Goal: Task Accomplishment & Management: Manage account settings

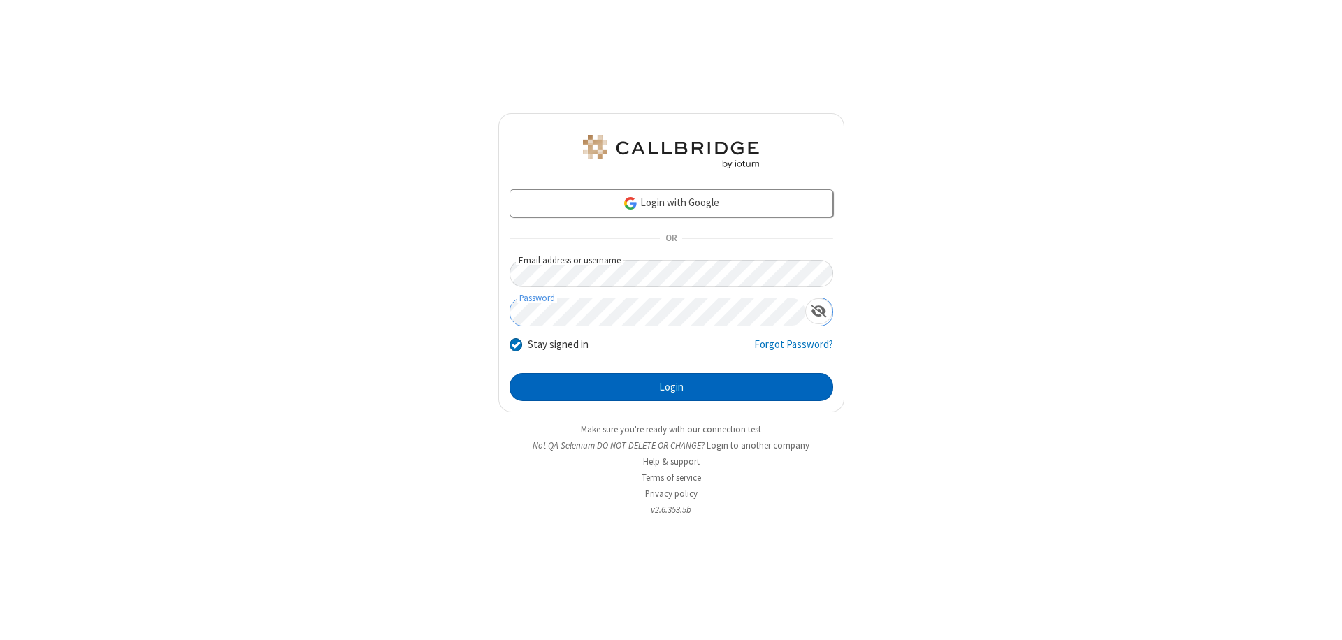
click at [671, 387] on button "Login" at bounding box center [671, 387] width 324 height 28
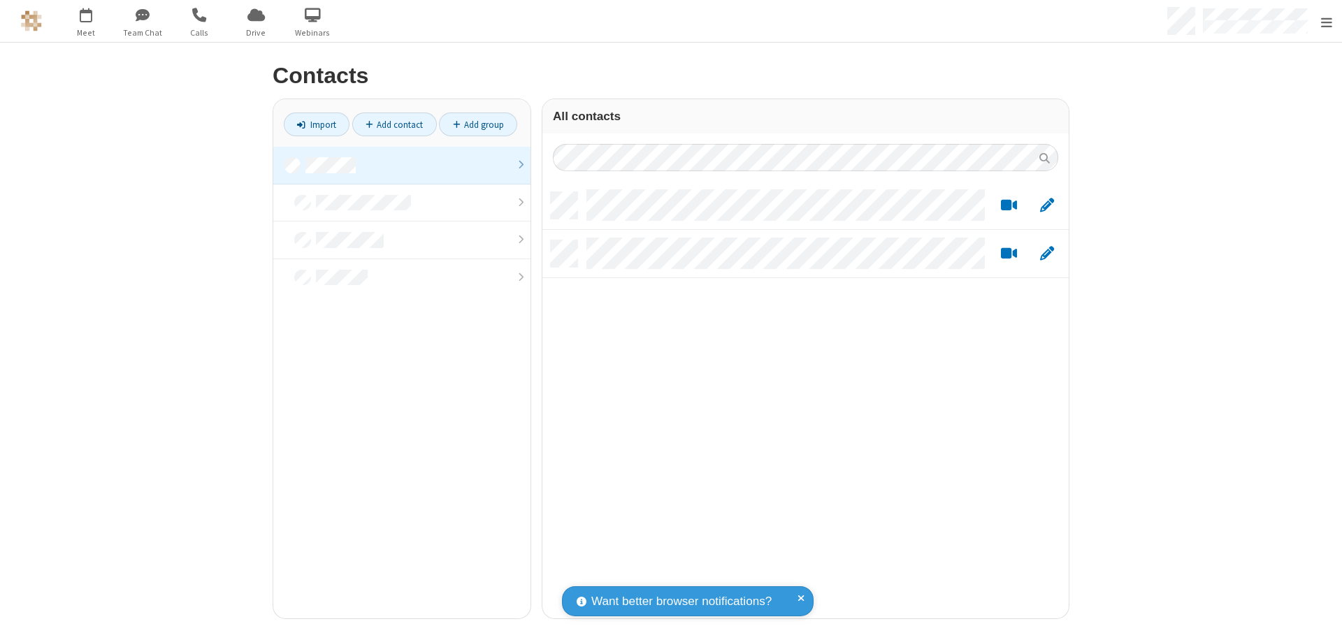
scroll to position [426, 516]
click at [396, 165] on link at bounding box center [401, 166] width 257 height 38
click at [1041, 205] on span "Edit" at bounding box center [1047, 205] width 14 height 17
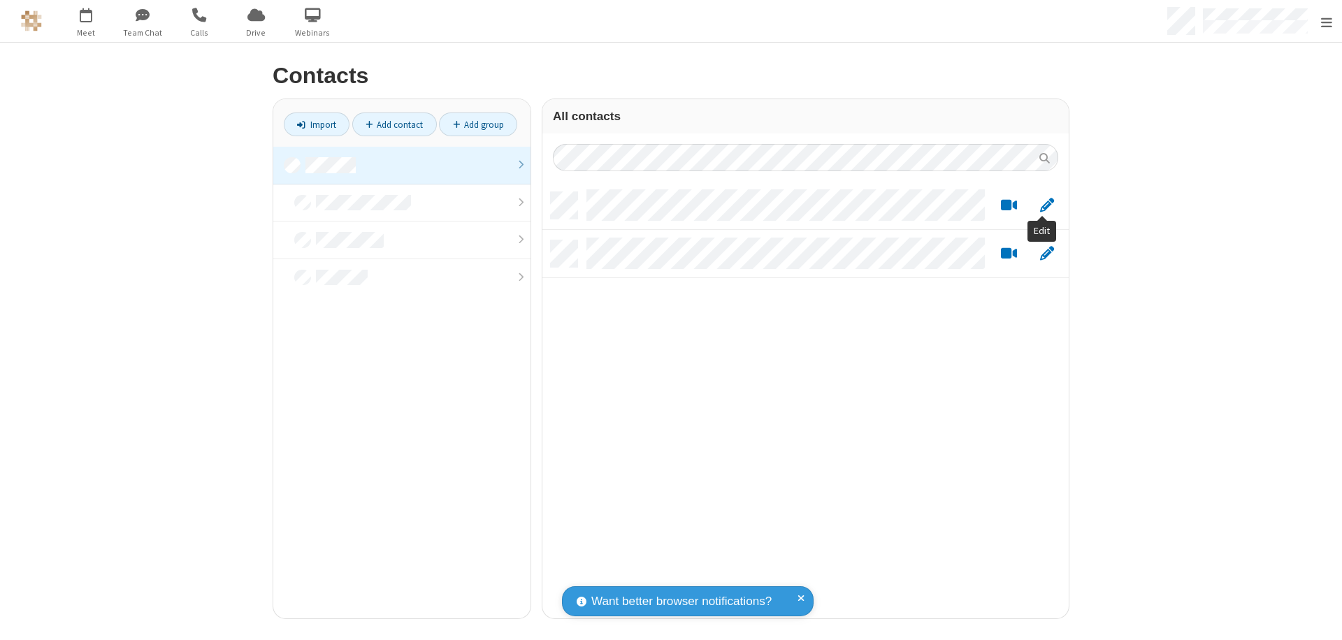
scroll to position [426, 516]
click at [396, 165] on link at bounding box center [401, 166] width 257 height 38
